Goal: Navigation & Orientation: Find specific page/section

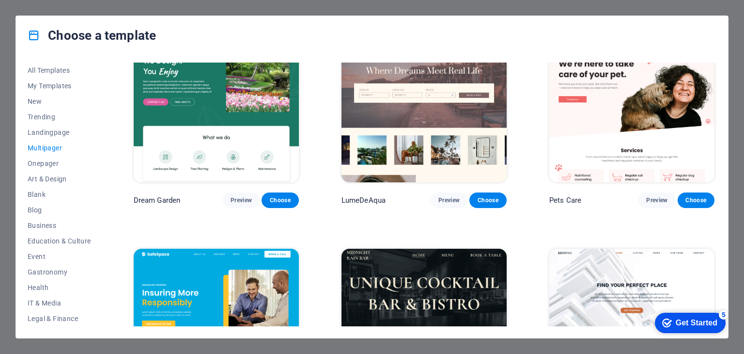
scroll to position [921, 0]
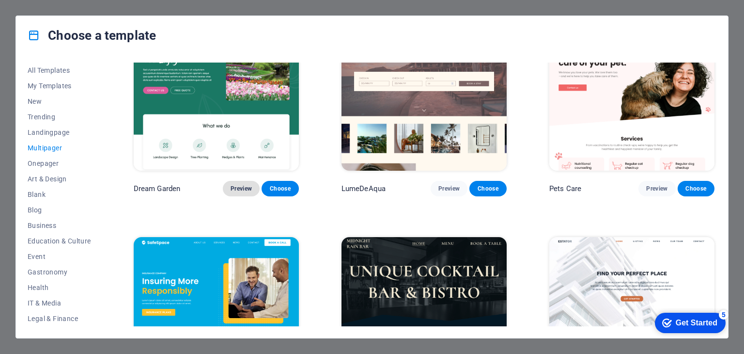
click at [242, 185] on span "Preview" at bounding box center [241, 189] width 21 height 8
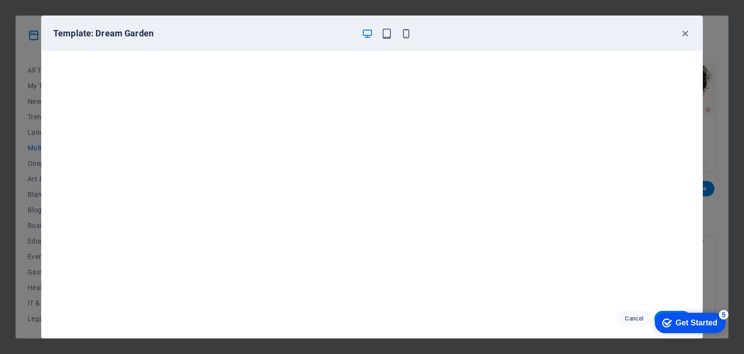
scroll to position [2, 0]
click at [405, 32] on icon "button" at bounding box center [406, 33] width 11 height 11
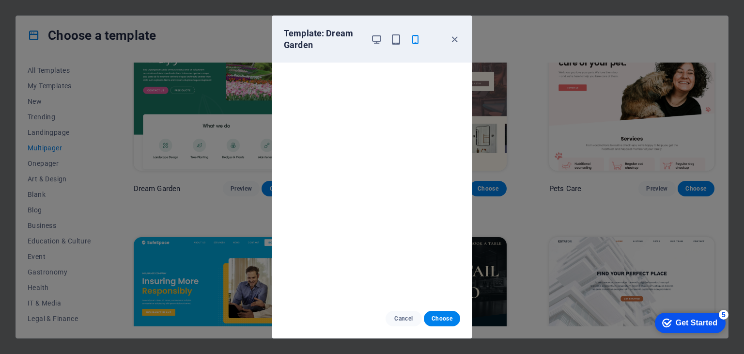
scroll to position [0, 0]
click at [397, 39] on icon "button" at bounding box center [396, 39] width 11 height 11
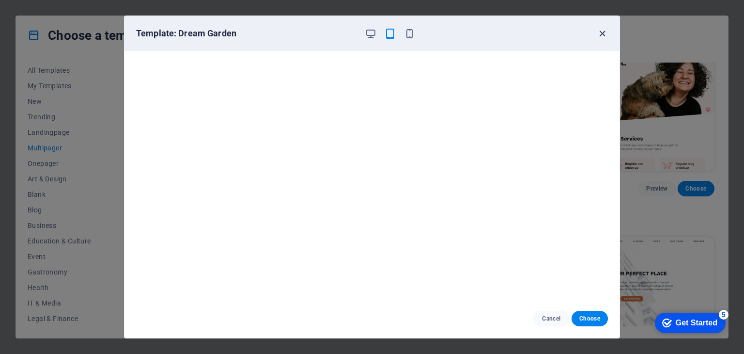
click at [604, 32] on icon "button" at bounding box center [602, 33] width 11 height 11
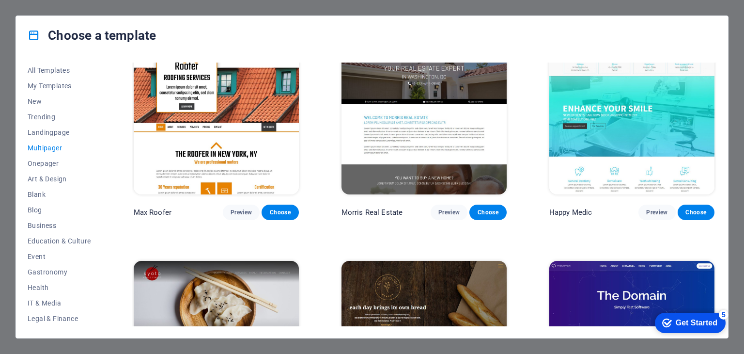
scroll to position [2841, 0]
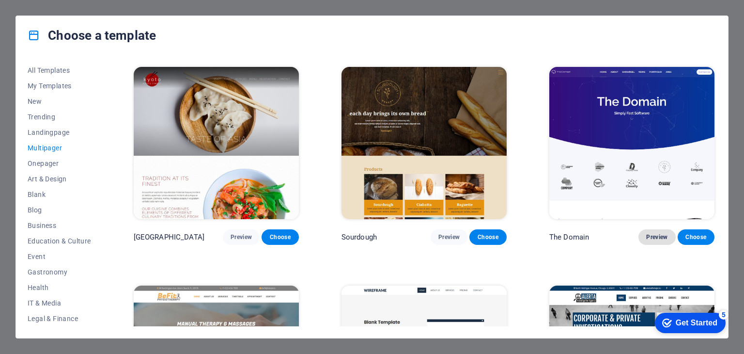
click at [653, 233] on span "Preview" at bounding box center [657, 237] width 21 height 8
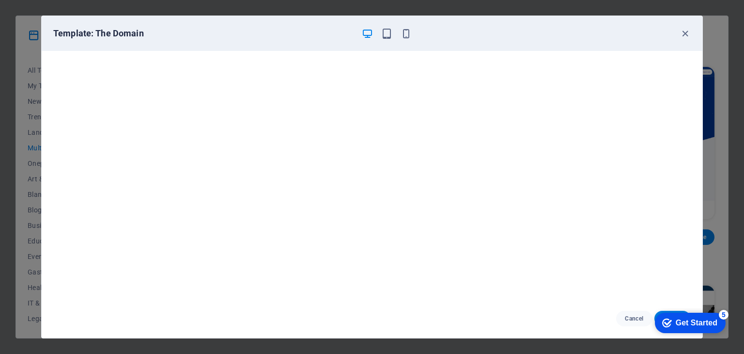
scroll to position [0, 0]
click at [687, 33] on icon "button" at bounding box center [685, 33] width 11 height 11
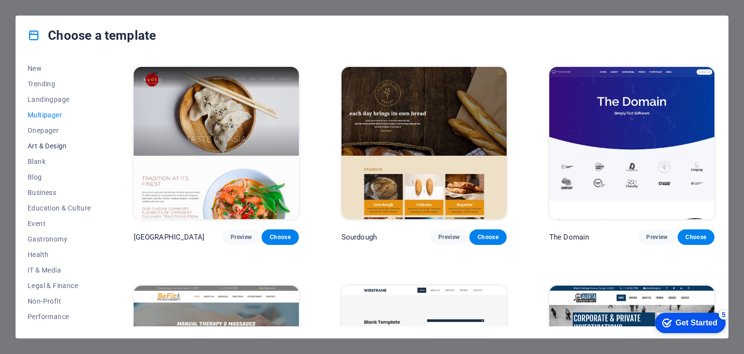
scroll to position [48, 0]
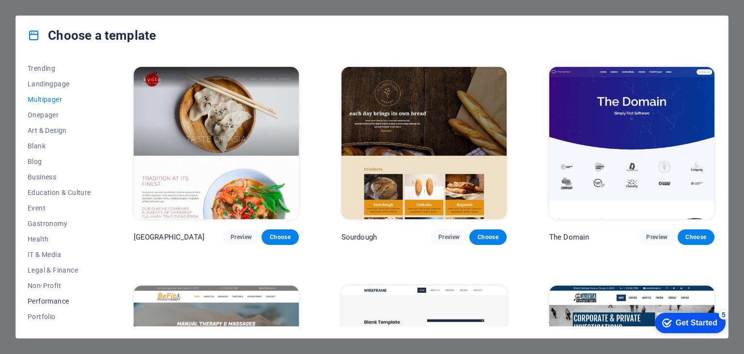
click at [50, 301] on span "Performance" at bounding box center [59, 301] width 63 height 8
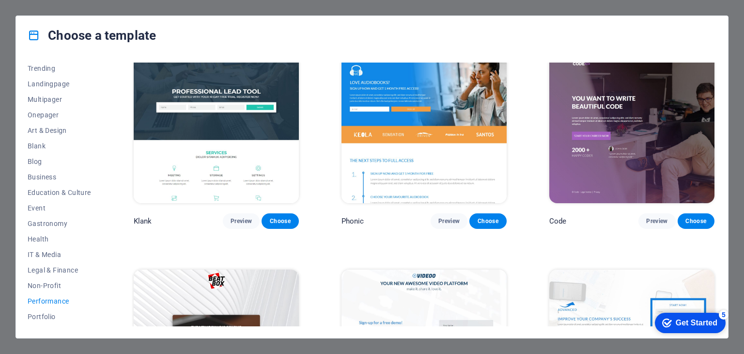
scroll to position [0, 0]
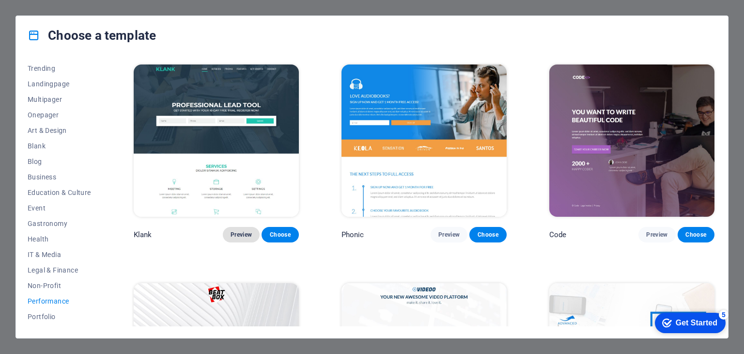
click at [244, 232] on span "Preview" at bounding box center [241, 235] width 21 height 8
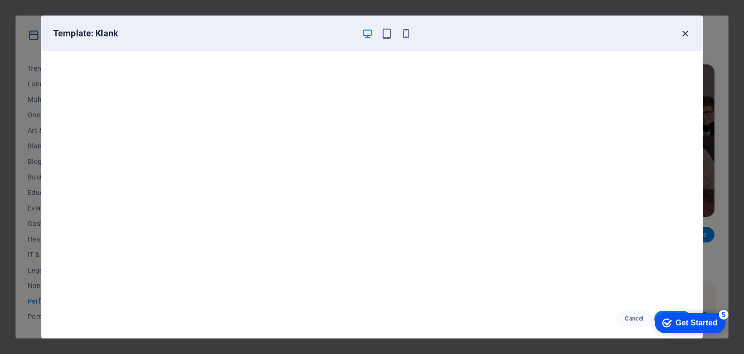
click at [685, 35] on icon "button" at bounding box center [685, 33] width 11 height 11
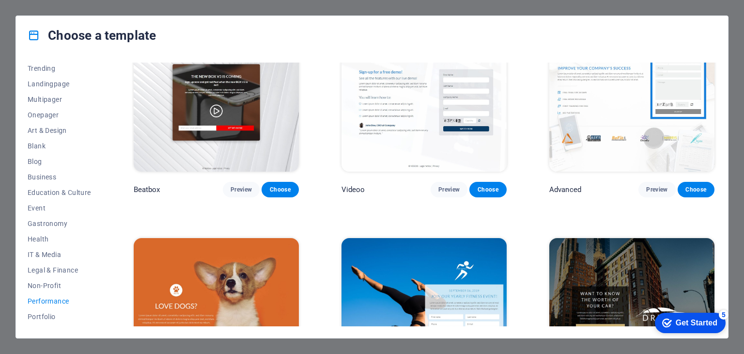
scroll to position [291, 0]
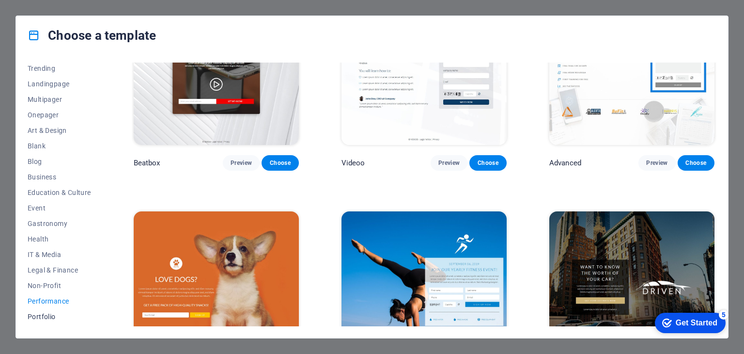
click at [46, 316] on span "Portfolio" at bounding box center [59, 317] width 63 height 8
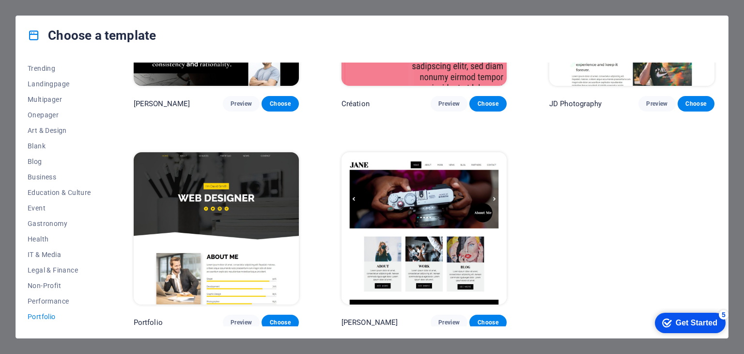
scroll to position [351, 0]
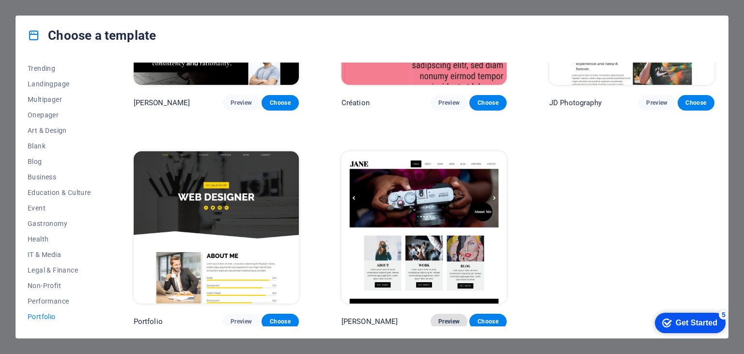
click at [446, 319] on span "Preview" at bounding box center [449, 321] width 21 height 8
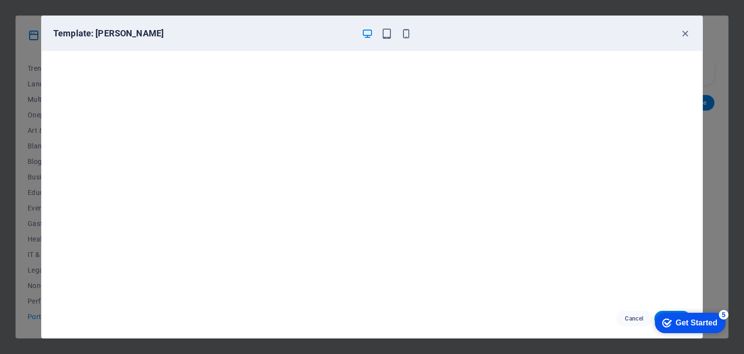
scroll to position [2, 0]
click at [686, 32] on icon "button" at bounding box center [685, 33] width 11 height 11
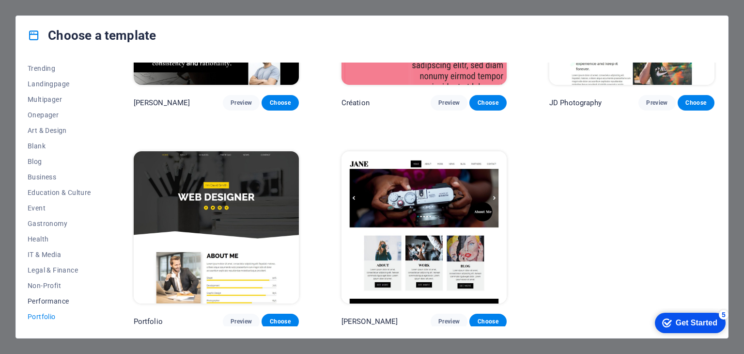
click at [56, 301] on span "Performance" at bounding box center [59, 301] width 63 height 8
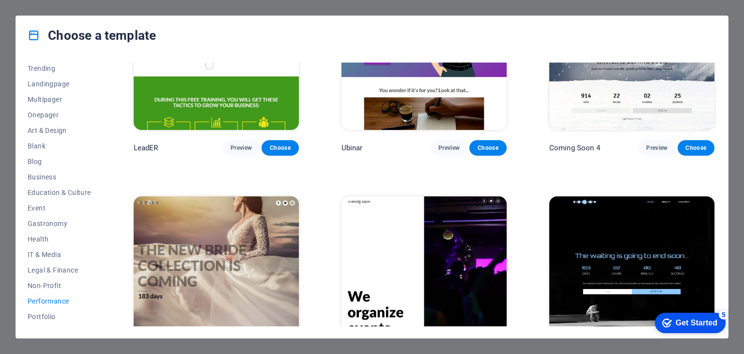
scroll to position [1004, 0]
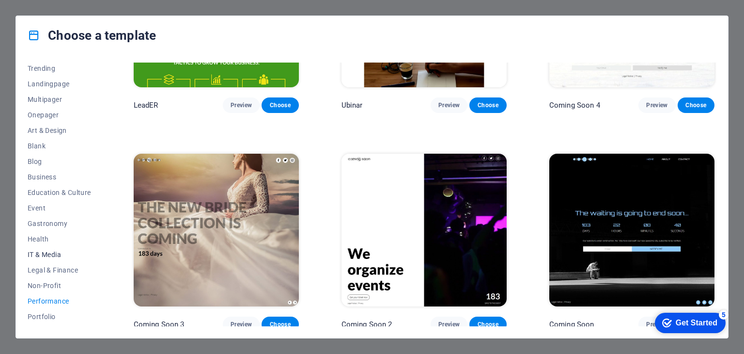
click at [43, 257] on span "IT & Media" at bounding box center [59, 255] width 63 height 8
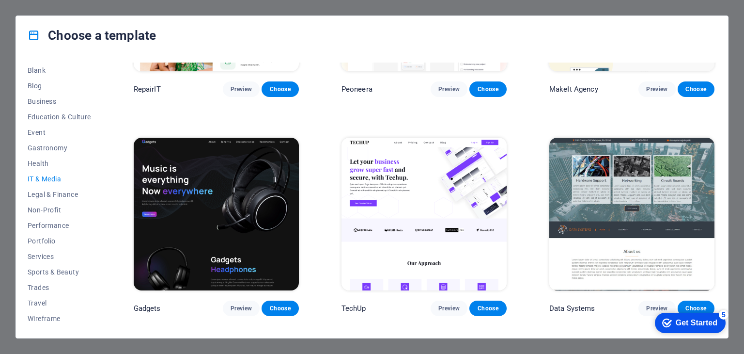
scroll to position [0, 0]
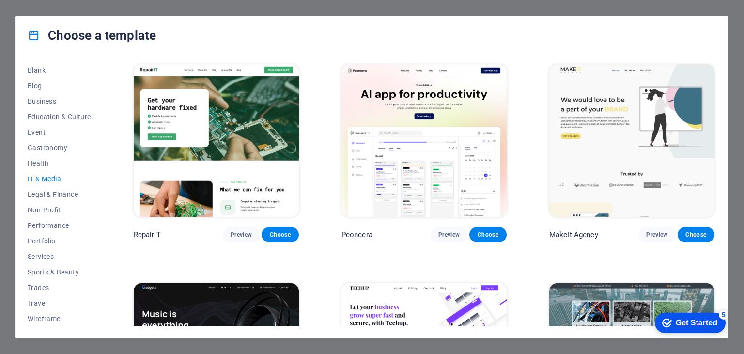
click at [714, 33] on div "Choose a template" at bounding box center [372, 35] width 712 height 39
click at [35, 89] on span "Blog" at bounding box center [59, 86] width 63 height 8
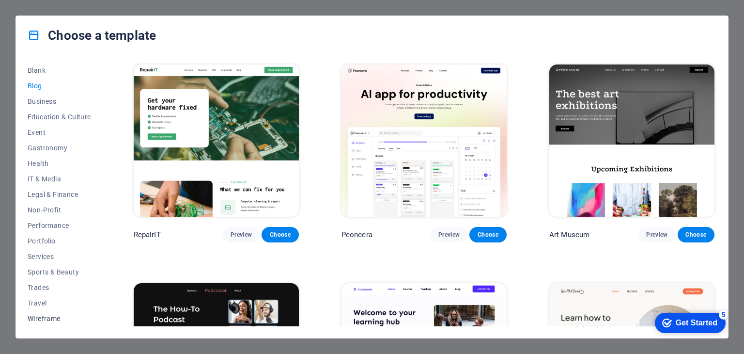
click at [51, 317] on span "Wireframe" at bounding box center [59, 319] width 63 height 8
